Goal: Information Seeking & Learning: Check status

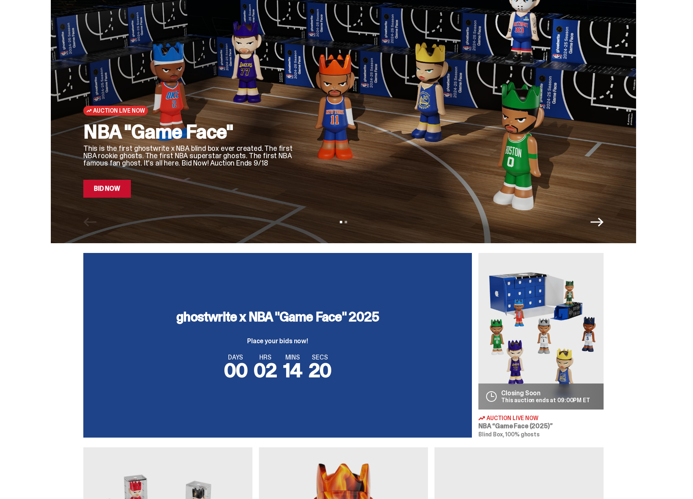
scroll to position [59, 0]
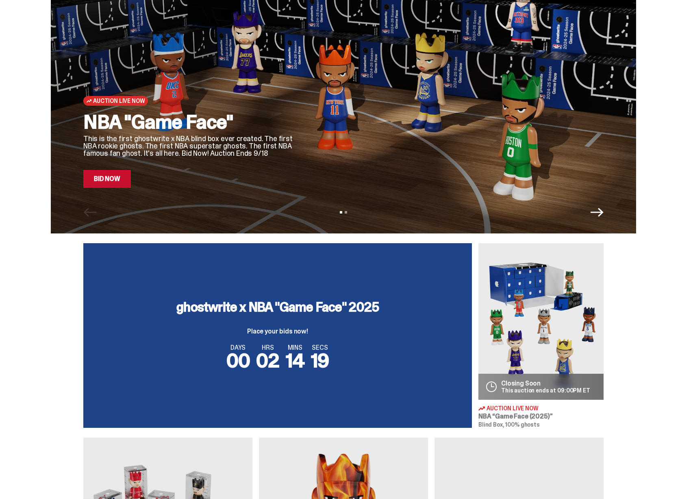
click at [520, 349] on img at bounding box center [541, 321] width 125 height 157
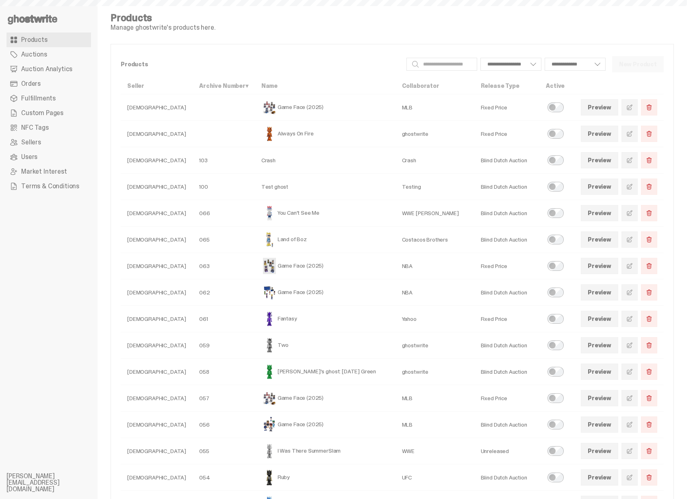
click at [60, 68] on span "Auction Analytics" at bounding box center [46, 69] width 51 height 7
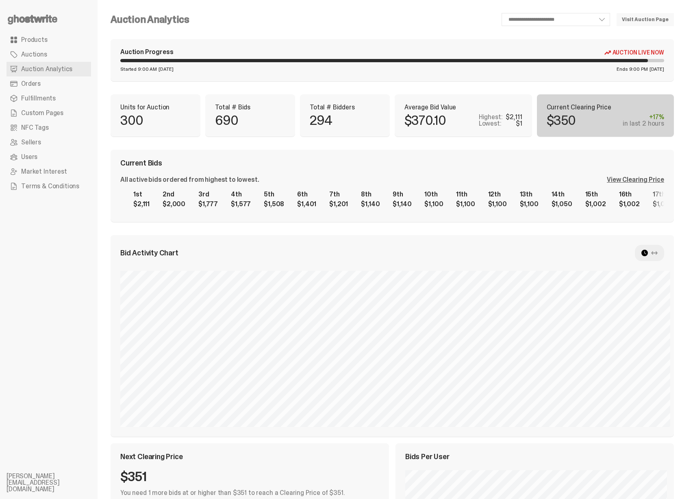
click at [654, 180] on div "View Clearing Price" at bounding box center [635, 179] width 57 height 7
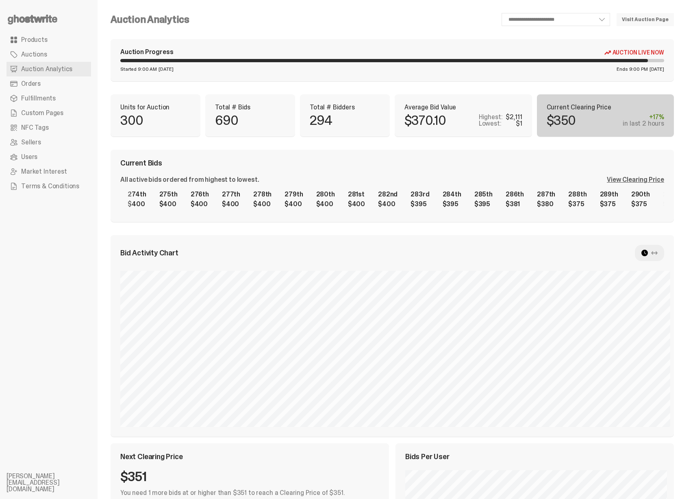
scroll to position [0, 8366]
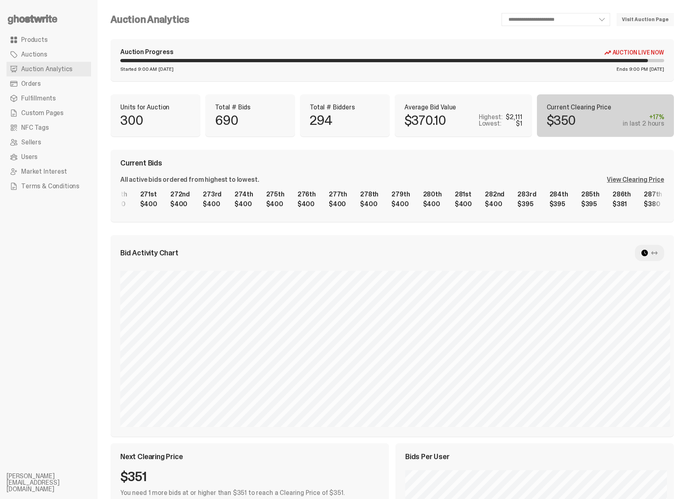
click at [529, 209] on div "1st $2,111 2nd $2,000 3rd $1,777 4th $1,577 5th $1,508 6th $1,401 7th $1,201 8t…" at bounding box center [392, 199] width 544 height 26
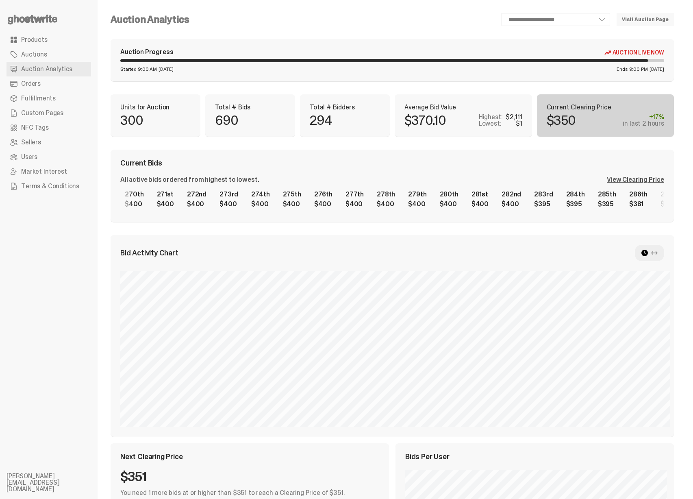
scroll to position [0, 8337]
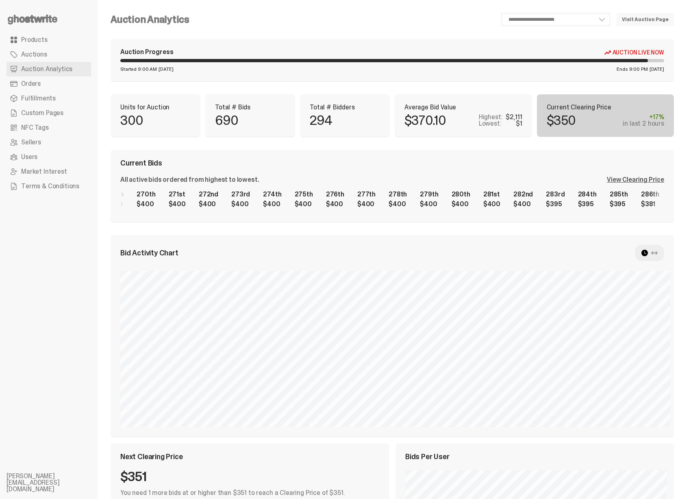
click at [305, 201] on div "1st $2,111 2nd $2,000 3rd $1,777 4th $1,577 5th $1,508 6th $1,401 7th $1,201 8t…" at bounding box center [392, 199] width 544 height 26
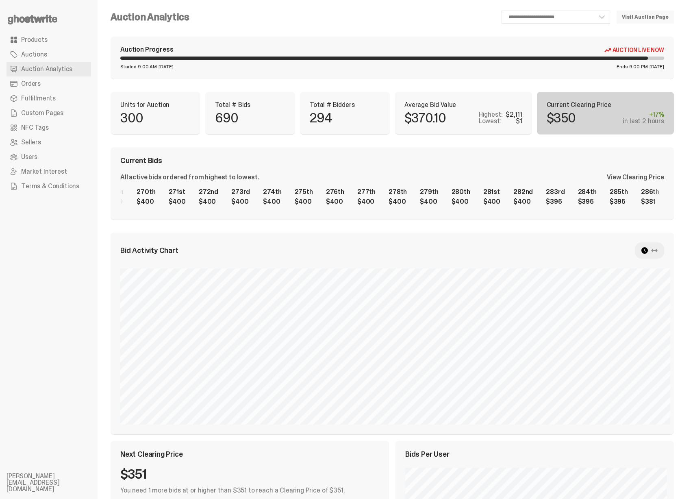
scroll to position [0, 0]
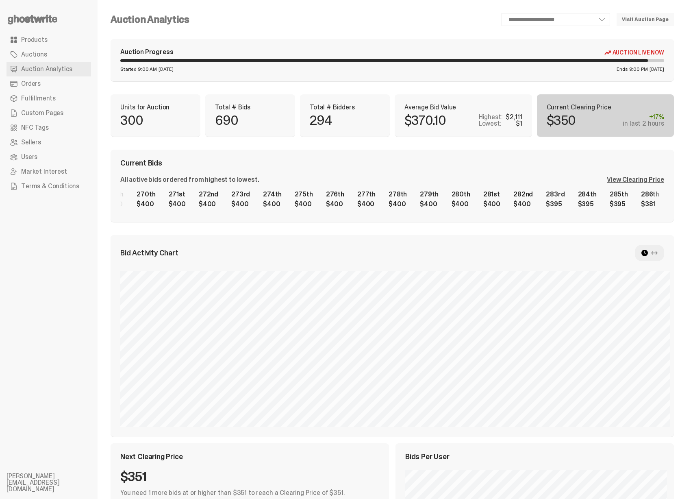
click at [643, 176] on div "View Clearing Price" at bounding box center [635, 179] width 57 height 7
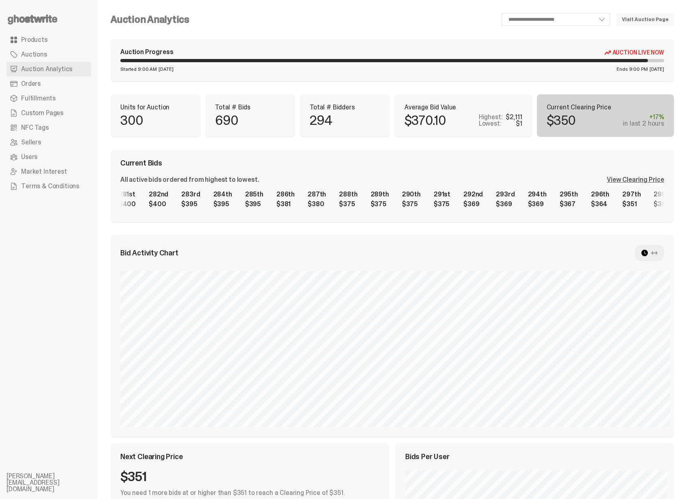
click at [387, 229] on div "**********" at bounding box center [393, 324] width 564 height 623
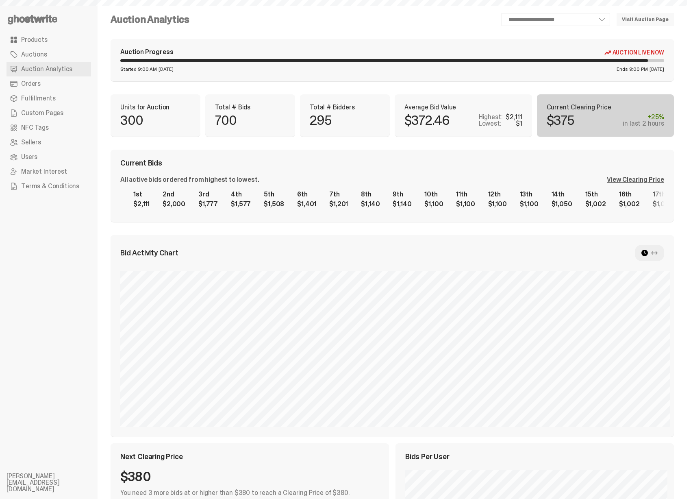
select select "**"
click at [645, 178] on div "View Clearing Price" at bounding box center [635, 179] width 57 height 7
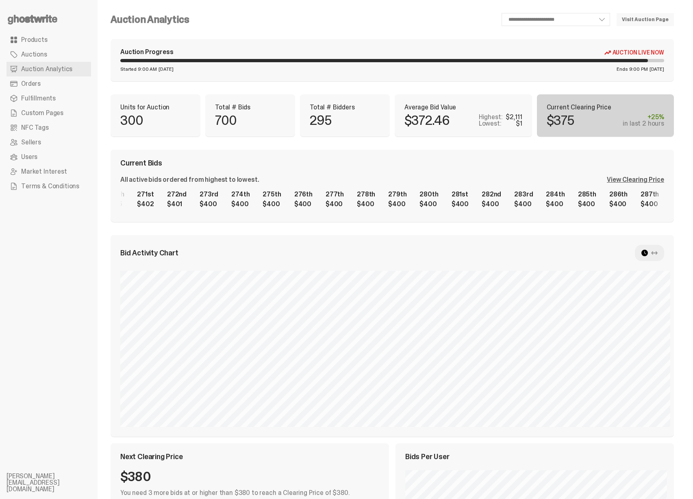
click at [506, 200] on div "1st $2,111 2nd $2,000 3rd $1,777 4th $1,577 5th $1,508 6th $1,401 7th $1,201 8t…" at bounding box center [392, 199] width 544 height 26
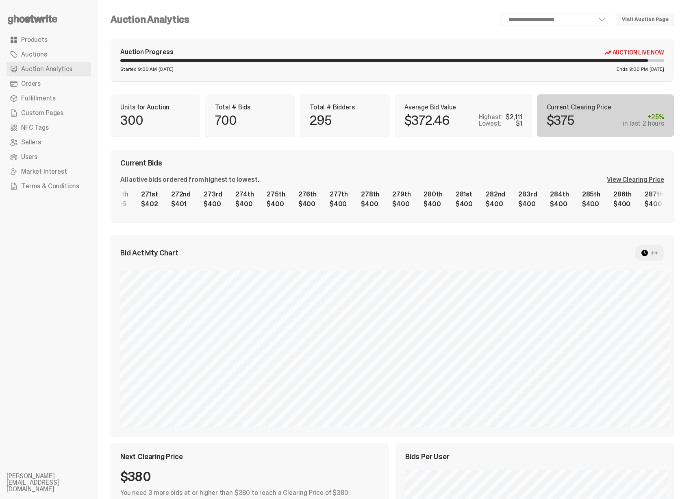
drag, startPoint x: 139, startPoint y: 198, endPoint x: 183, endPoint y: 196, distance: 44.8
click at [183, 196] on div "**********" at bounding box center [393, 324] width 590 height 649
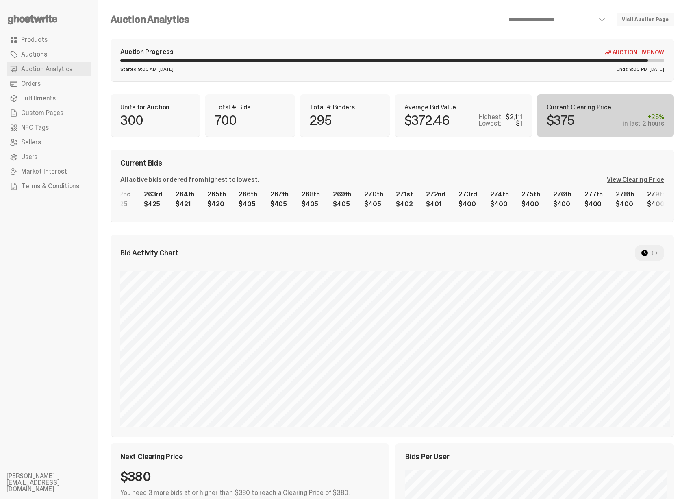
click at [429, 209] on div "1st $2,111 2nd $2,000 3rd $1,777 4th $1,577 5th $1,508 6th $1,401 7th $1,201 8t…" at bounding box center [392, 199] width 544 height 26
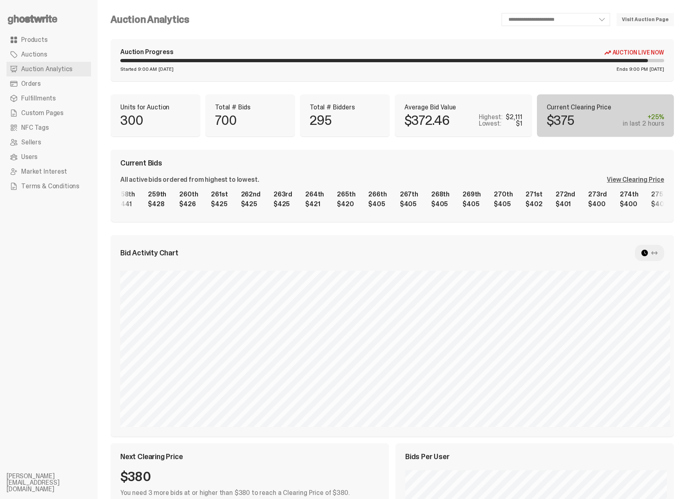
scroll to position [0, 7897]
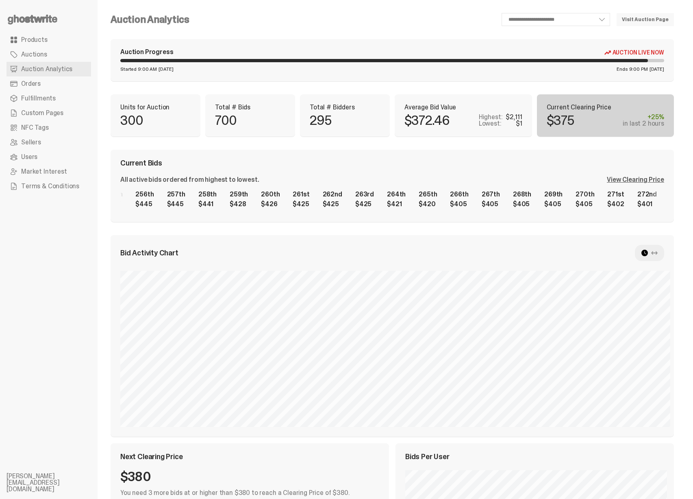
click at [408, 209] on div "1st $2,111 2nd $2,000 3rd $1,777 4th $1,577 5th $1,508 6th $1,401 7th $1,201 8t…" at bounding box center [392, 199] width 544 height 26
click at [322, 203] on div "1st $2,111 2nd $2,000 3rd $1,777 4th $1,577 5th $1,508 6th $1,401 7th $1,201 8t…" at bounding box center [392, 199] width 544 height 26
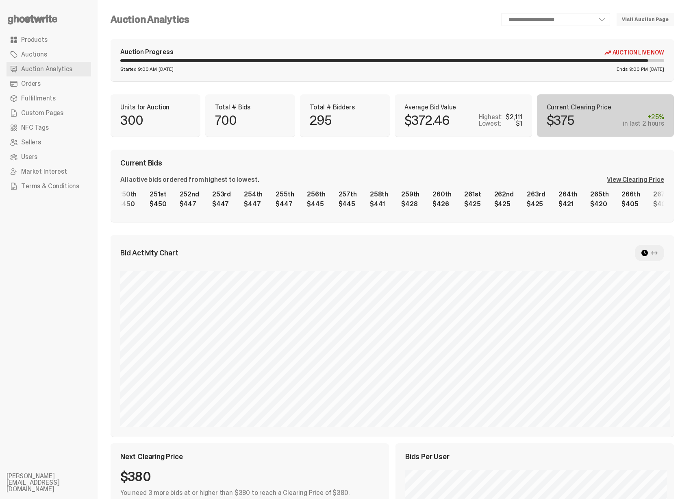
scroll to position [0, 7721]
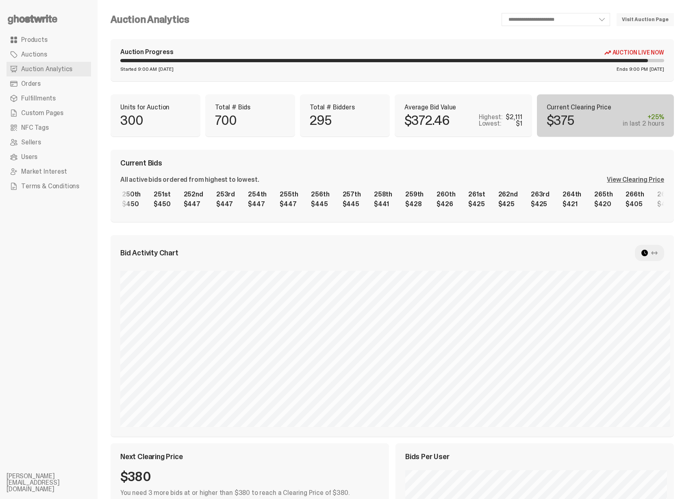
click at [238, 203] on div "1st $2,111 2nd $2,000 3rd $1,777 4th $1,577 5th $1,508 6th $1,401 7th $1,201 8t…" at bounding box center [392, 199] width 544 height 26
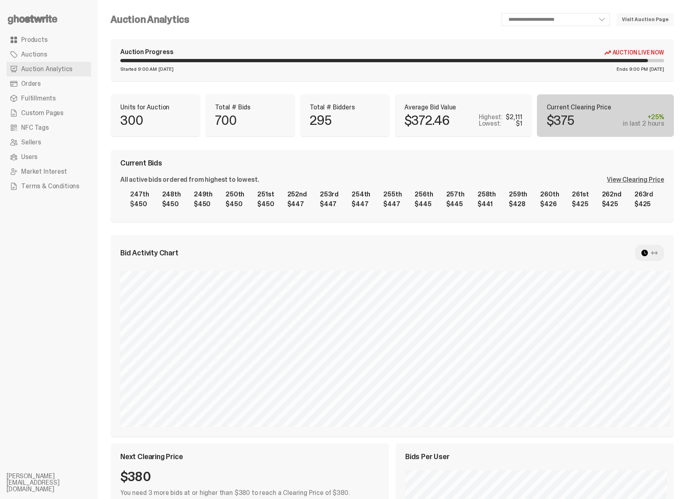
click at [324, 204] on div "1st $2,111 2nd $2,000 3rd $1,777 4th $1,577 5th $1,508 6th $1,401 7th $1,201 8t…" at bounding box center [392, 199] width 544 height 26
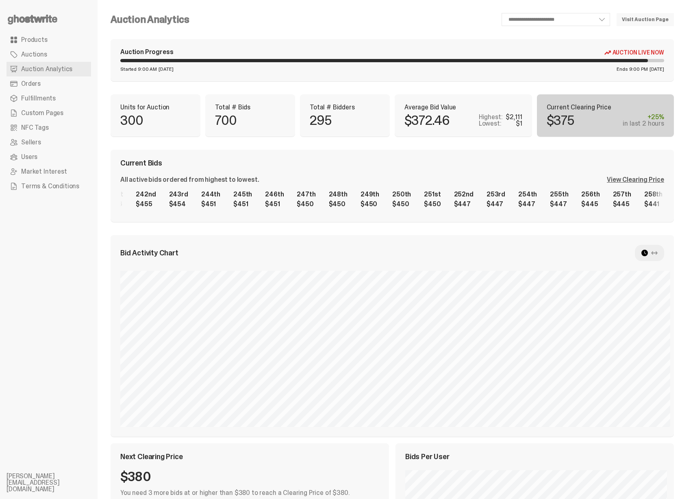
click at [361, 201] on div "1st $2,111 2nd $2,000 3rd $1,777 4th $1,577 5th $1,508 6th $1,401 7th $1,201 8t…" at bounding box center [392, 199] width 544 height 26
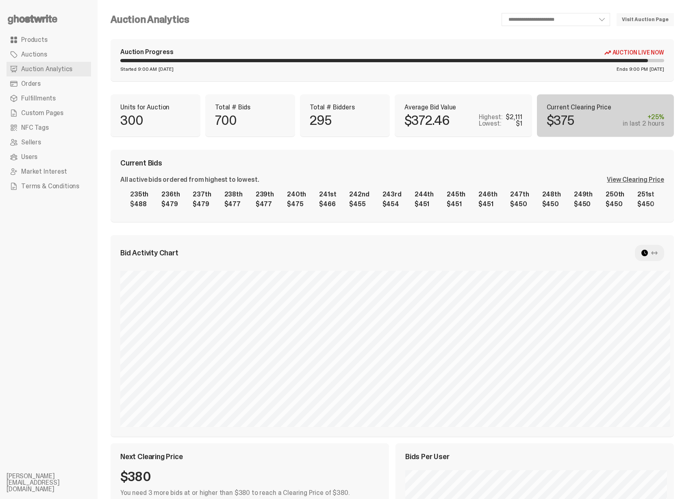
click at [407, 209] on div "1st $2,111 2nd $2,000 3rd $1,777 4th $1,577 5th $1,508 6th $1,401 7th $1,201 8t…" at bounding box center [392, 199] width 544 height 26
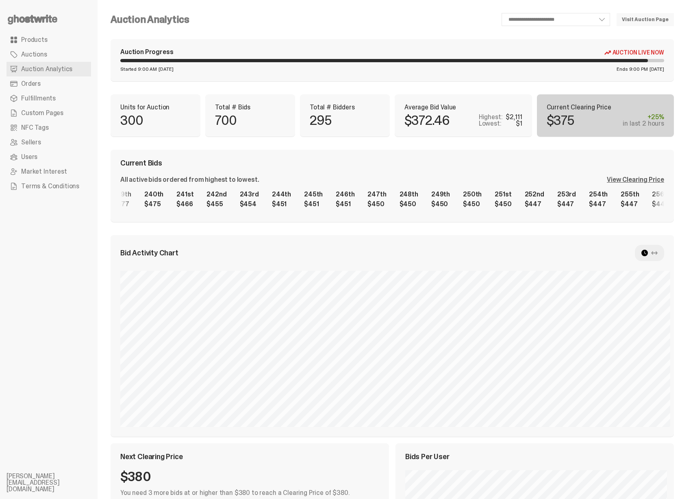
click at [208, 207] on div "1st $2,111 2nd $2,000 3rd $1,777 4th $1,577 5th $1,508 6th $1,401 7th $1,201 8t…" at bounding box center [392, 199] width 544 height 26
click at [626, 178] on div "View Clearing Price" at bounding box center [635, 179] width 57 height 7
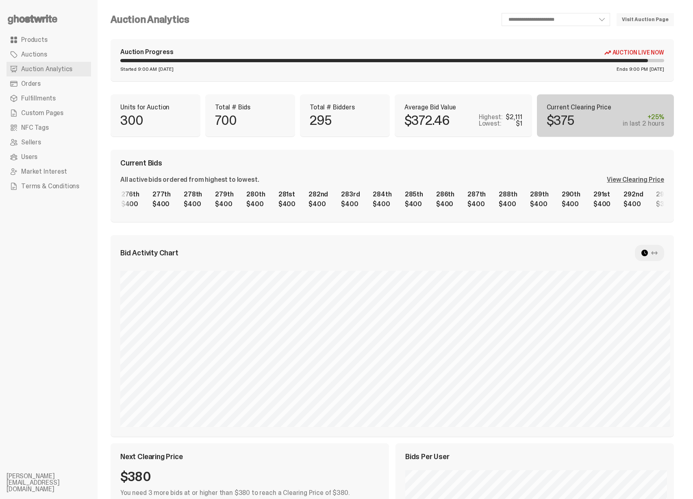
scroll to position [0, 8701]
click at [336, 109] on p "Total # Bidders" at bounding box center [345, 107] width 70 height 7
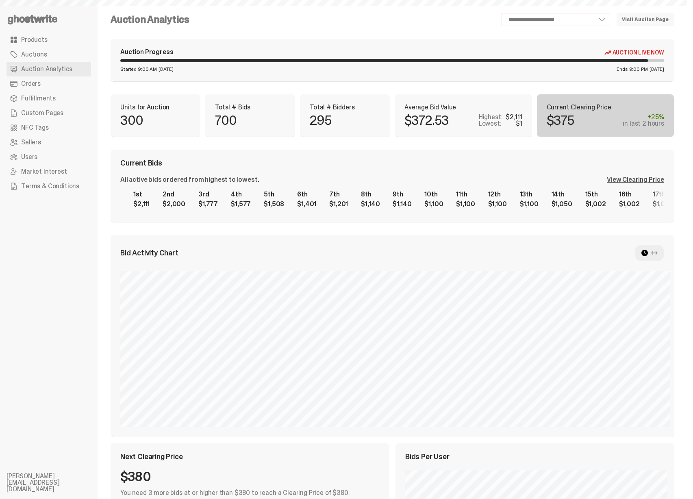
select select "**"
click at [645, 181] on div "View Clearing Price" at bounding box center [635, 179] width 57 height 7
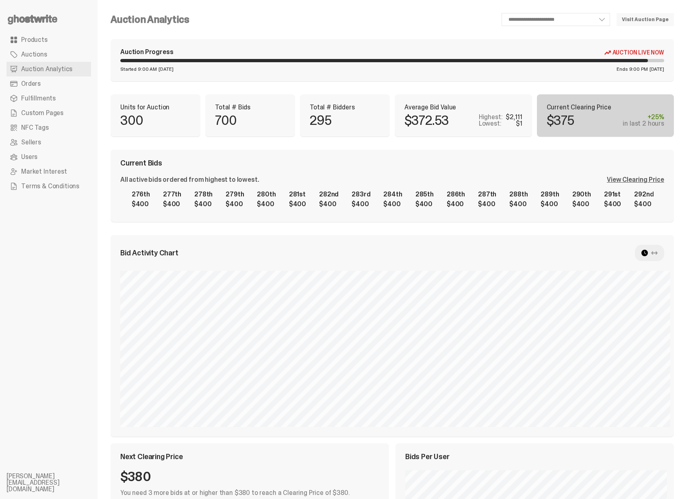
scroll to position [0, 8701]
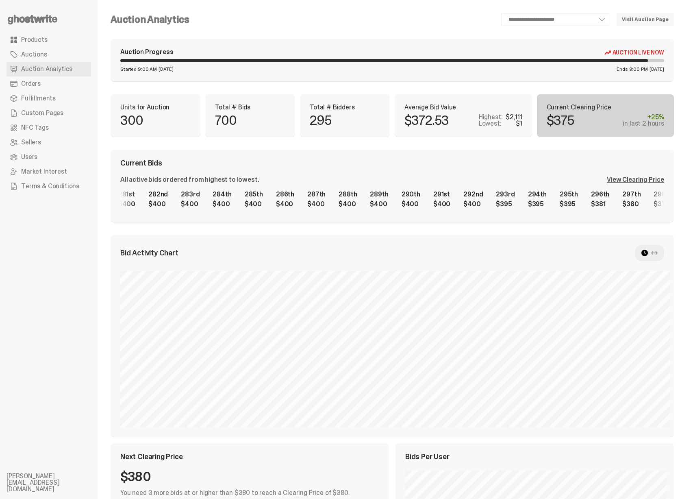
click at [320, 80] on div "Auction Progress Auction Live Now Started 9:00 AM Monday, Sep 15 Ends 9:00 PM T…" at bounding box center [393, 60] width 564 height 42
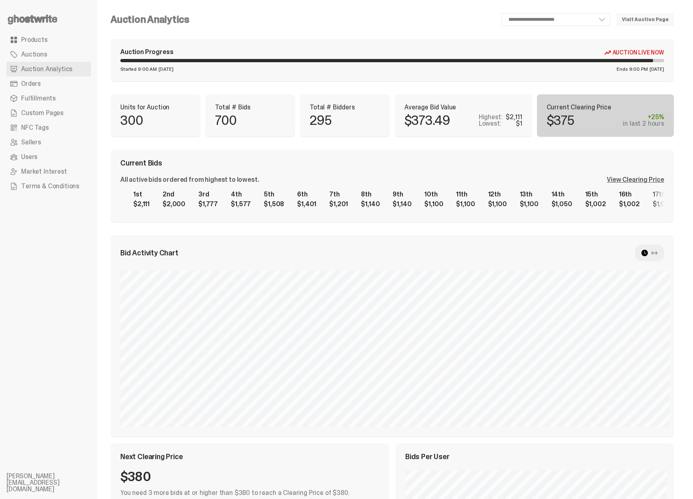
click at [621, 181] on div "View Clearing Price" at bounding box center [635, 179] width 57 height 7
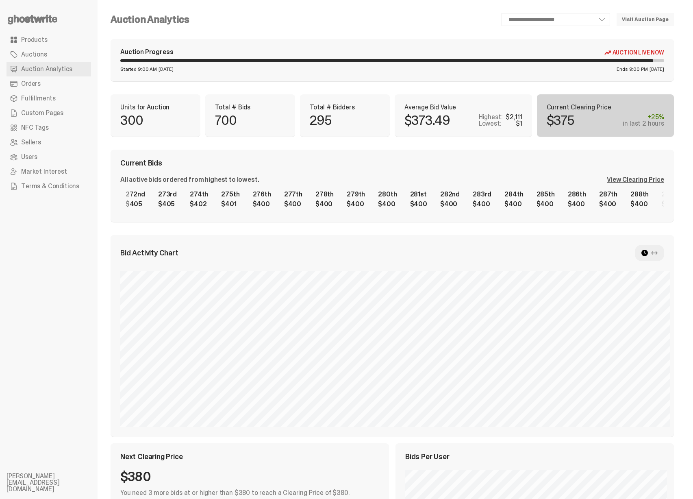
click at [565, 211] on div "1st $2,111 2nd $2,000 3rd $1,777 4th $1,577 5th $1,508 6th $1,401 7th $1,201 8t…" at bounding box center [392, 199] width 544 height 26
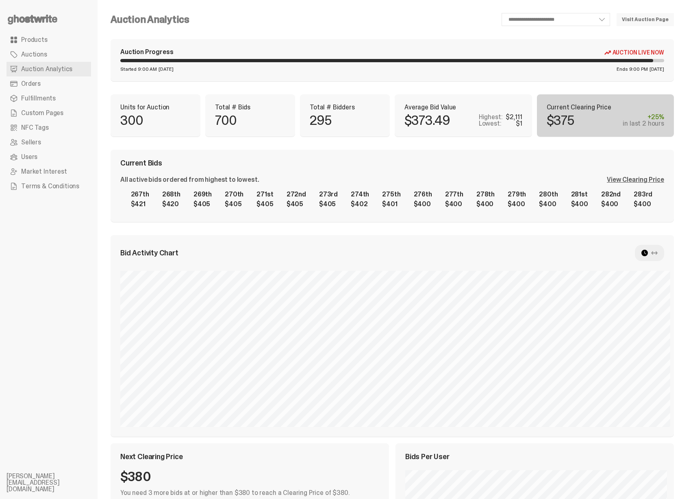
scroll to position [0, 8189]
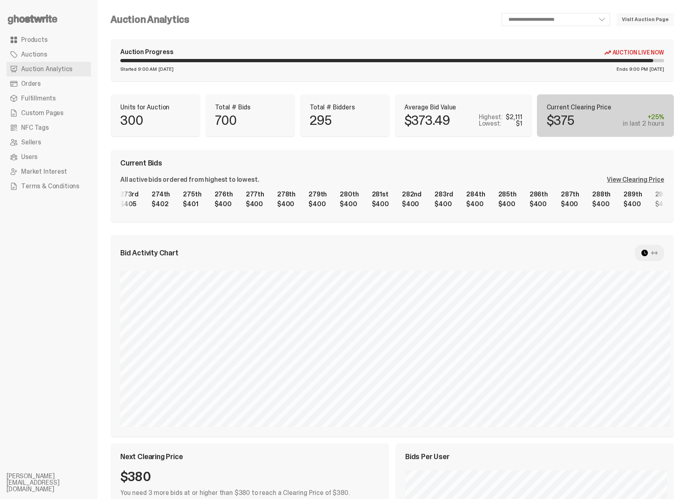
click at [205, 193] on div "1st $2,111 2nd $2,000 3rd $1,777 4th $1,577 5th $1,508 6th $1,401 7th $1,201 8t…" at bounding box center [392, 199] width 544 height 26
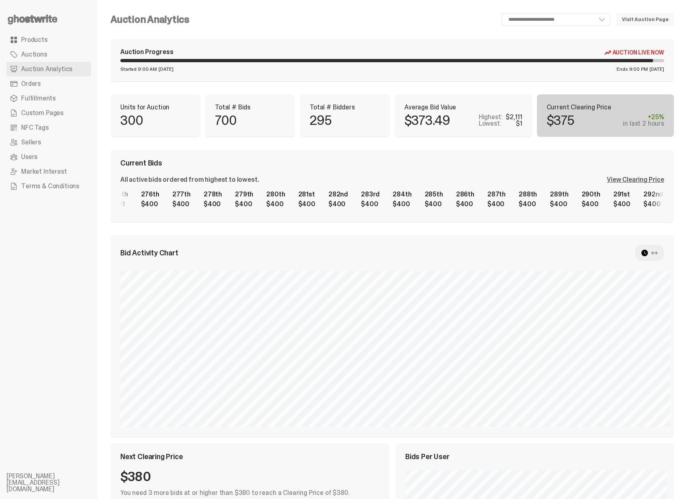
scroll to position [0, 8607]
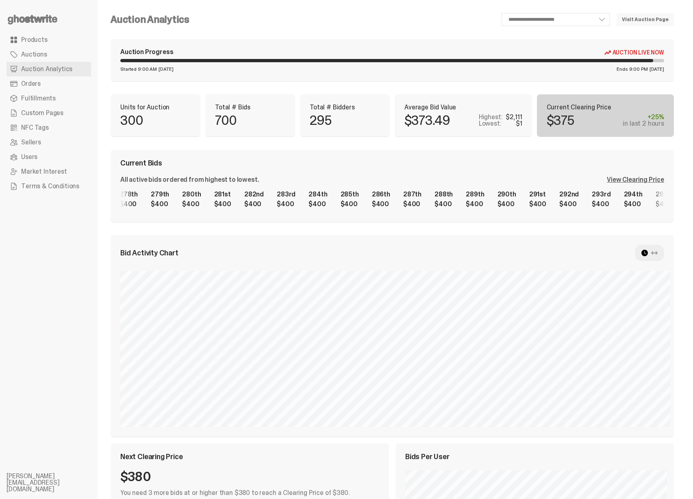
click at [331, 198] on div "1st $2,111 2nd $2,000 3rd $1,777 4th $1,577 5th $1,508 6th $1,401 7th $1,201 8t…" at bounding box center [392, 199] width 544 height 26
click at [258, 93] on div "**********" at bounding box center [393, 324] width 564 height 623
select select "**"
